Goal: Communication & Community: Answer question/provide support

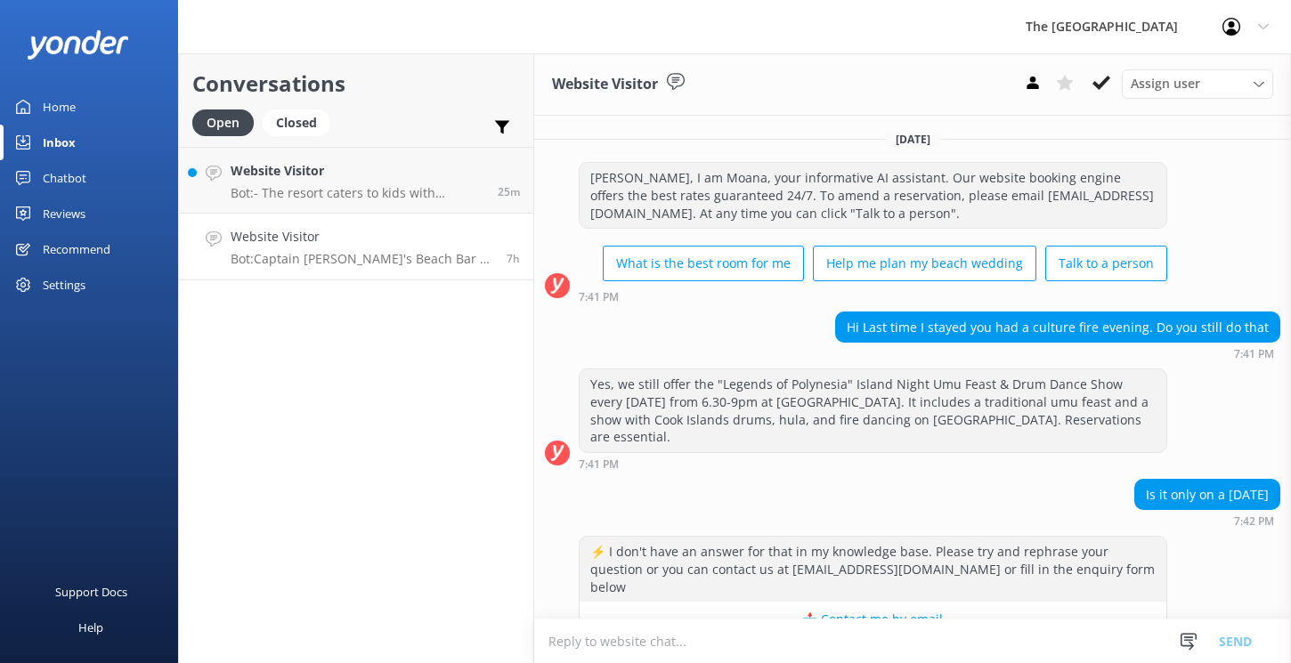
scroll to position [177, 0]
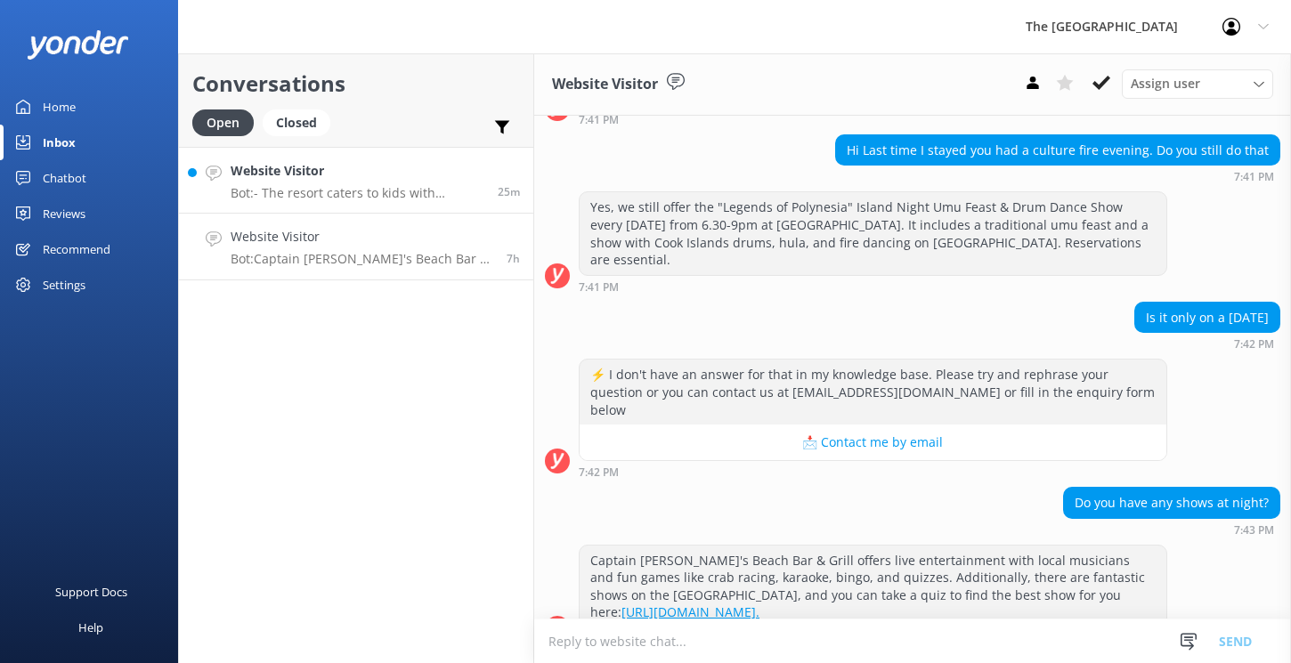
click at [343, 189] on p "Bot: - The resort caters to kids with facilities like the Moko Kids Club, Littl…" at bounding box center [358, 193] width 254 height 16
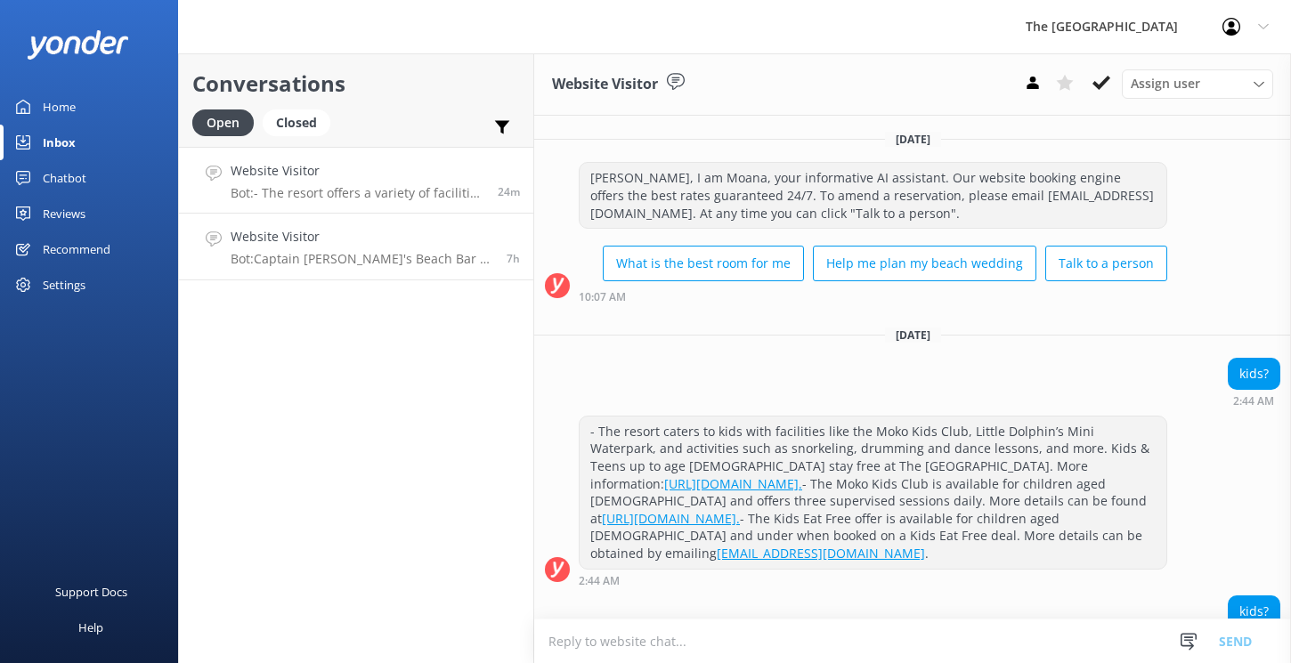
click at [321, 248] on div "Website Visitor Bot: Captain [PERSON_NAME]'s Beach Bar & Grill offers live ente…" at bounding box center [362, 246] width 263 height 39
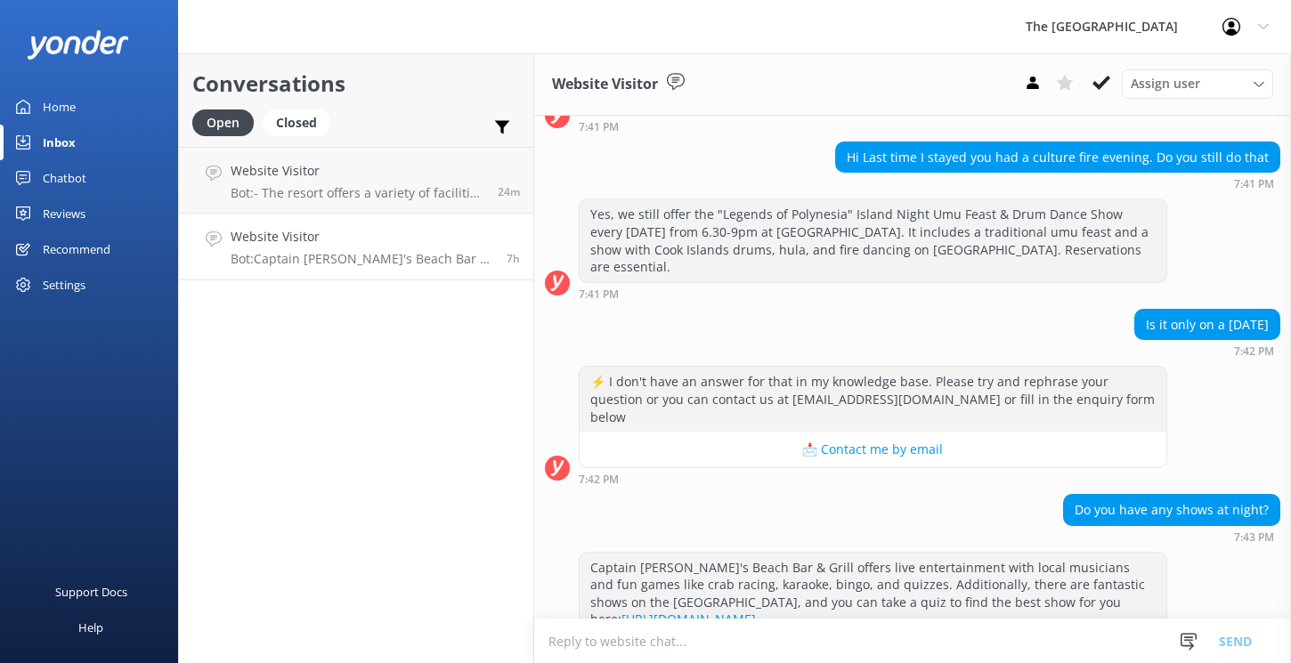
scroll to position [177, 0]
